Goal: Navigation & Orientation: Find specific page/section

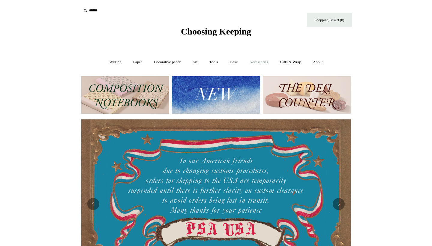
click at [258, 64] on link "Accessories +" at bounding box center [258, 62] width 29 height 16
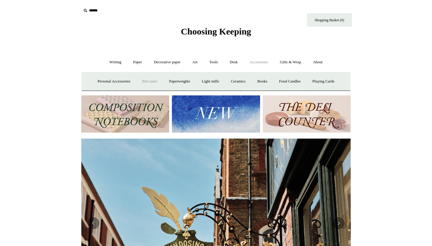
scroll to position [0, 270]
click at [142, 81] on link "Pen cases" at bounding box center [150, 82] width 26 height 16
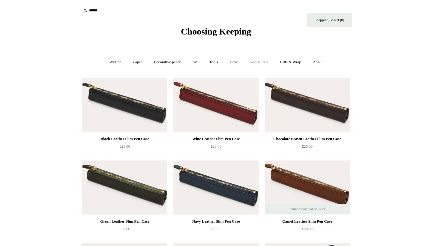
click at [261, 62] on link "Accessories +" at bounding box center [258, 62] width 29 height 16
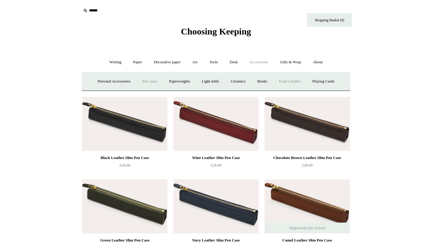
click at [303, 83] on link "Food Candles" at bounding box center [290, 82] width 32 height 16
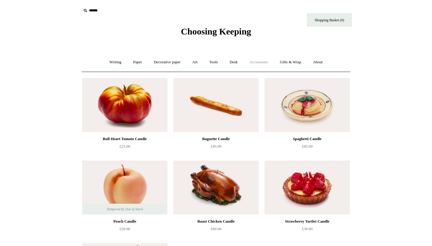
click at [257, 65] on link "Accessories +" at bounding box center [258, 62] width 29 height 16
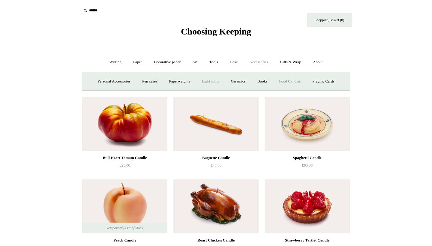
click at [215, 81] on link "Light mills" at bounding box center [211, 82] width 28 height 16
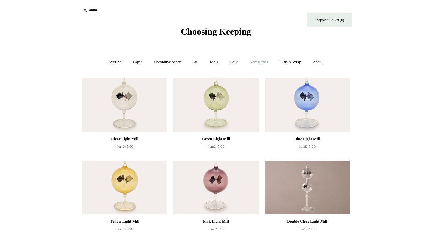
click at [262, 62] on link "Accessories +" at bounding box center [258, 62] width 29 height 16
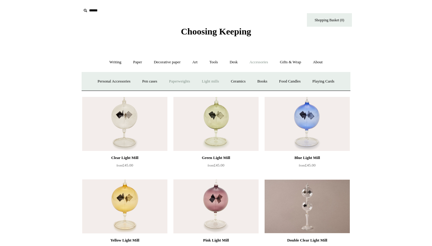
click at [171, 83] on link "Paperweights +" at bounding box center [180, 82] width 32 height 16
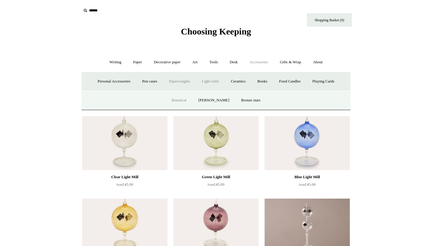
click at [186, 100] on link "Botanical" at bounding box center [179, 101] width 26 height 16
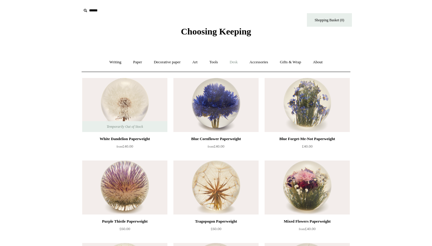
click at [237, 62] on link "Desk +" at bounding box center [234, 62] width 19 height 16
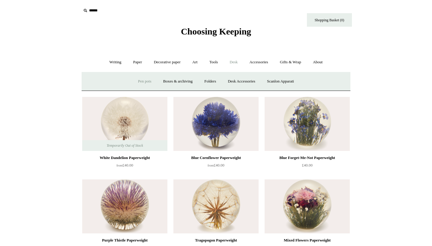
click at [147, 81] on link "Pen pots" at bounding box center [145, 82] width 24 height 16
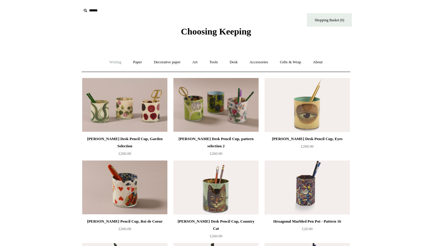
click at [113, 64] on link "Writing +" at bounding box center [115, 62] width 23 height 16
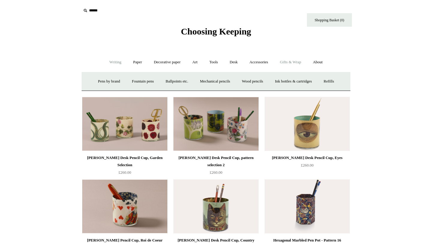
click at [285, 65] on link "Gifts & Wrap +" at bounding box center [291, 62] width 32 height 16
click at [107, 82] on link "Greeting cards +" at bounding box center [111, 82] width 34 height 16
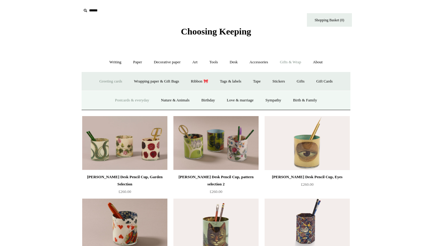
click at [135, 101] on link "Postcards & everyday" at bounding box center [132, 101] width 45 height 16
